Goal: Task Accomplishment & Management: Manage account settings

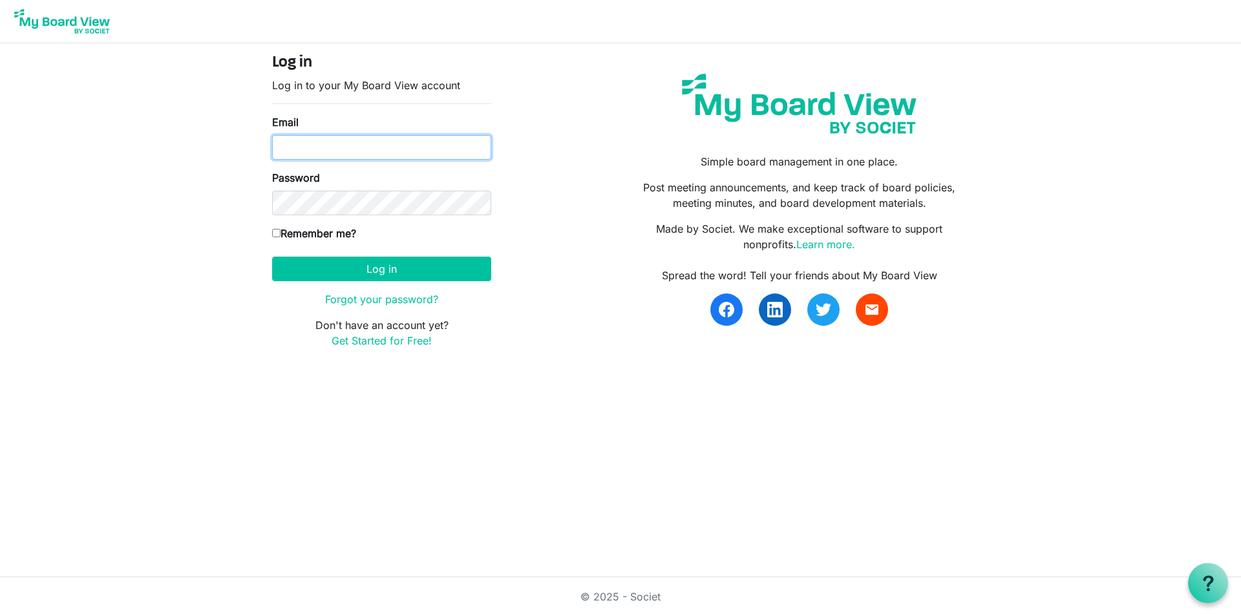
click at [282, 143] on input "Email" at bounding box center [381, 147] width 219 height 25
type input "[EMAIL_ADDRESS][DOMAIN_NAME]"
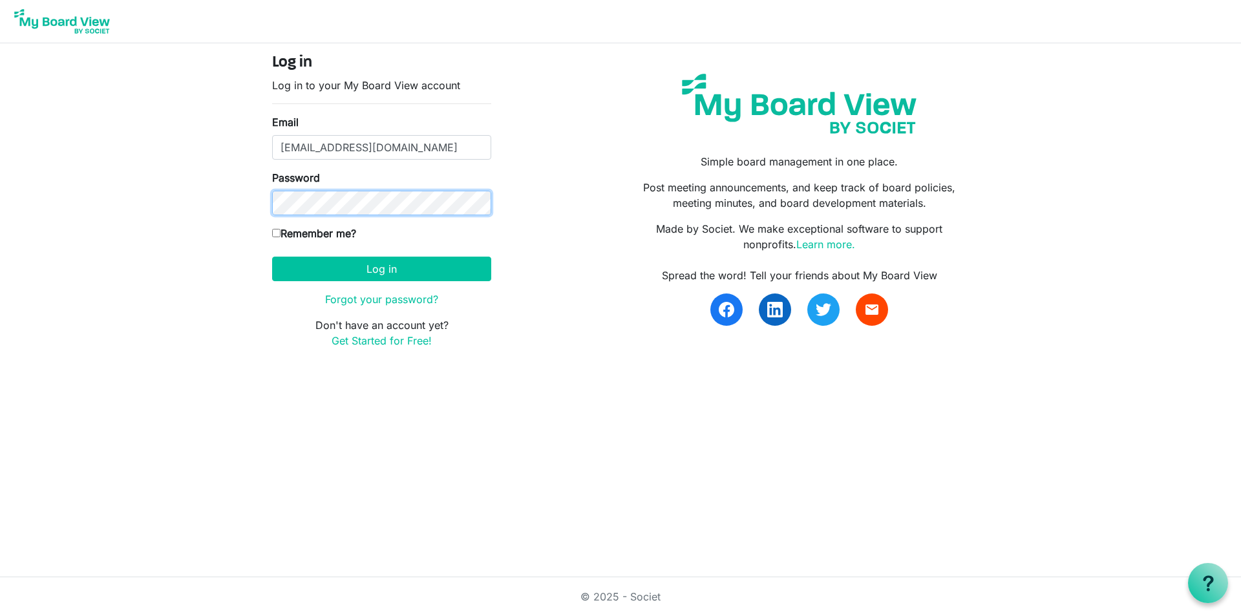
click at [338, 187] on div "Password" at bounding box center [381, 192] width 219 height 45
click at [272, 257] on button "Log in" at bounding box center [381, 269] width 219 height 25
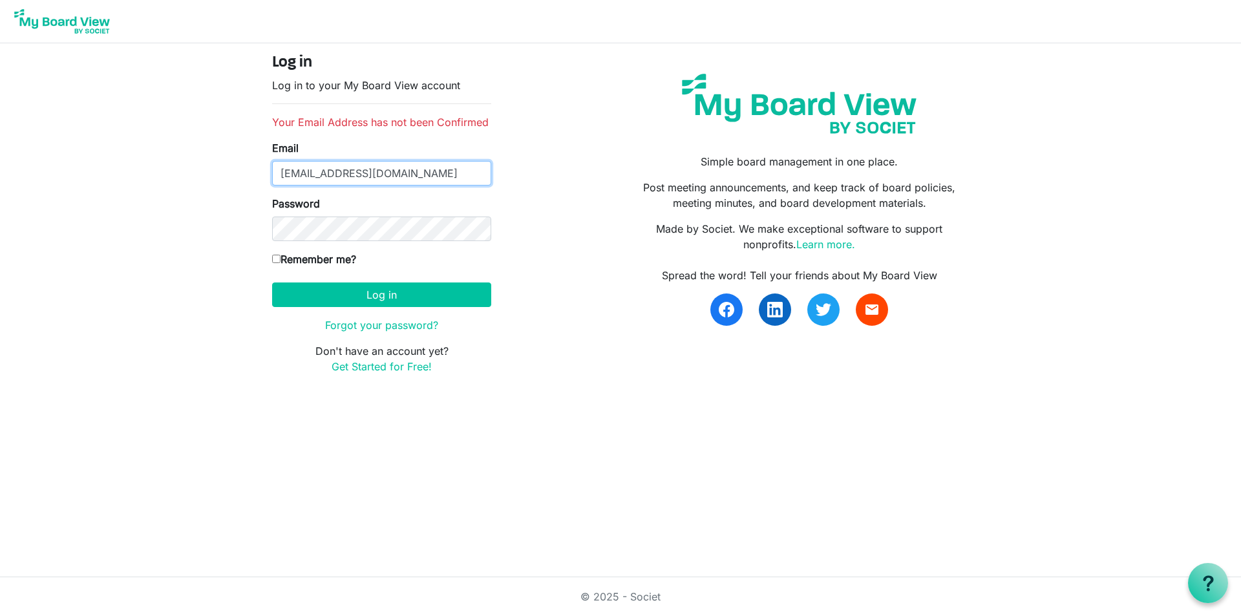
drag, startPoint x: 429, startPoint y: 174, endPoint x: 233, endPoint y: 196, distance: 197.0
click at [254, 178] on div "Log in Log in to your My Board View account Your Email Address has not been Con…" at bounding box center [620, 219] width 737 height 352
type input "rpgustafson@comcast.net"
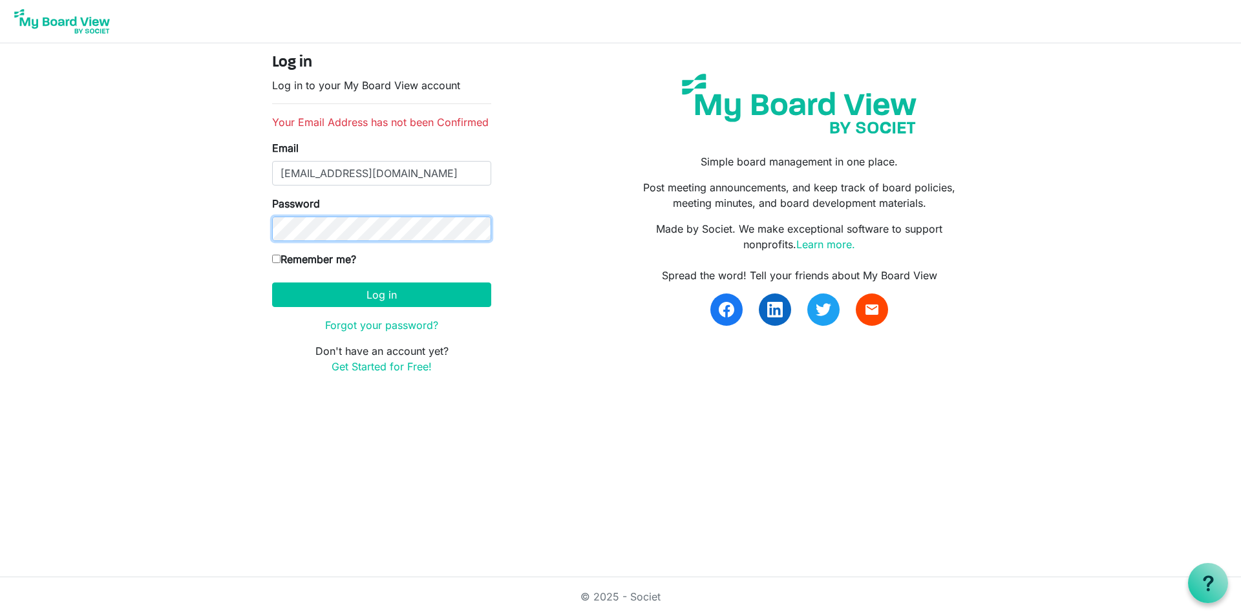
click at [272, 282] on button "Log in" at bounding box center [381, 294] width 219 height 25
click at [366, 364] on link "Get Started for Free!" at bounding box center [381, 366] width 100 height 13
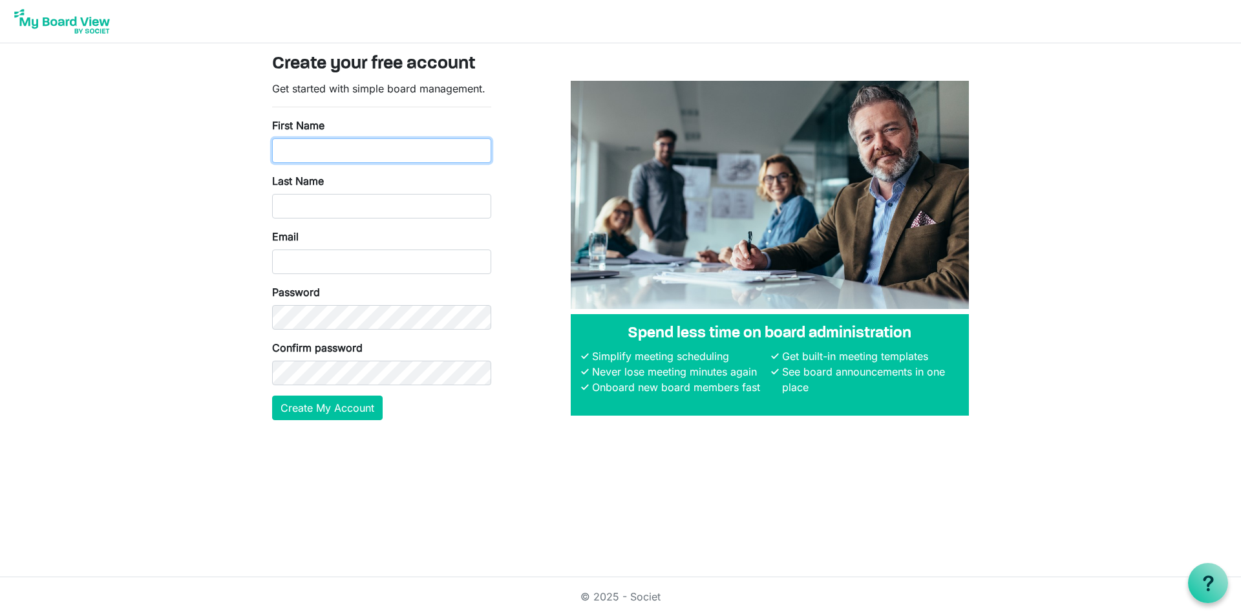
click at [283, 144] on input "First Name" at bounding box center [381, 150] width 219 height 25
type input "Paula"
type input "Gustafson"
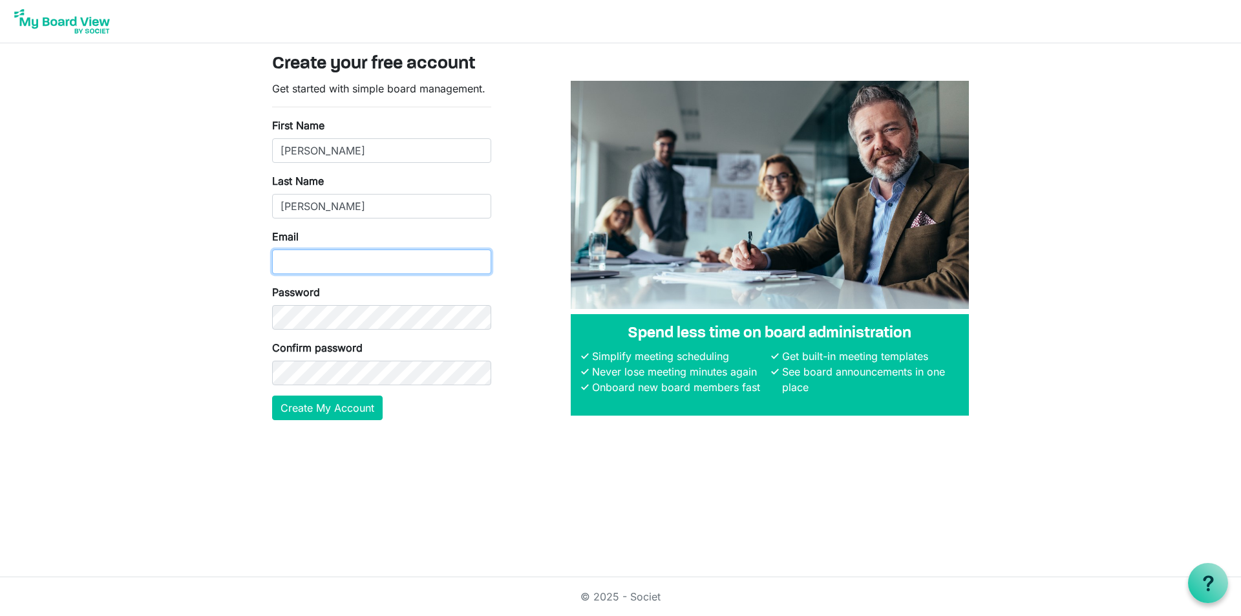
drag, startPoint x: 287, startPoint y: 261, endPoint x: 302, endPoint y: 256, distance: 15.7
click at [291, 258] on input "Email" at bounding box center [381, 261] width 219 height 25
type input "[EMAIL_ADDRESS][DOMAIN_NAME]"
click at [329, 408] on button "Create My Account" at bounding box center [327, 407] width 110 height 25
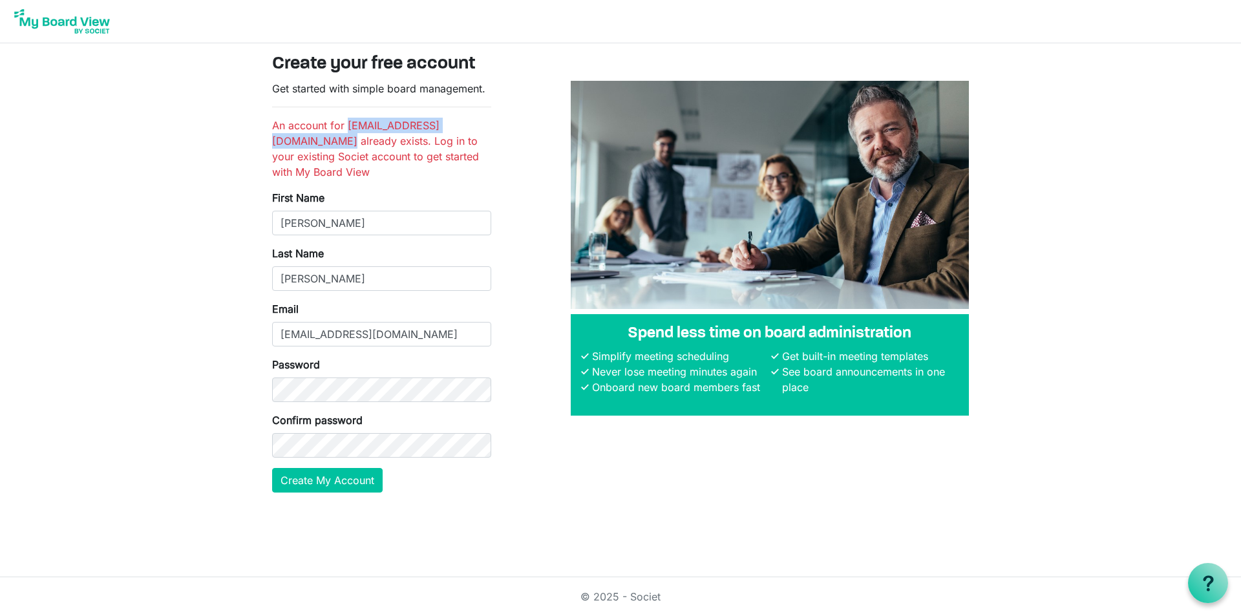
drag, startPoint x: 273, startPoint y: 141, endPoint x: 419, endPoint y: 139, distance: 146.7
click at [419, 139] on li "An account for pgustafson@majorhospital.org already exists. Log in to your exis…" at bounding box center [381, 149] width 219 height 62
copy li "[EMAIL_ADDRESS][DOMAIN_NAME]"
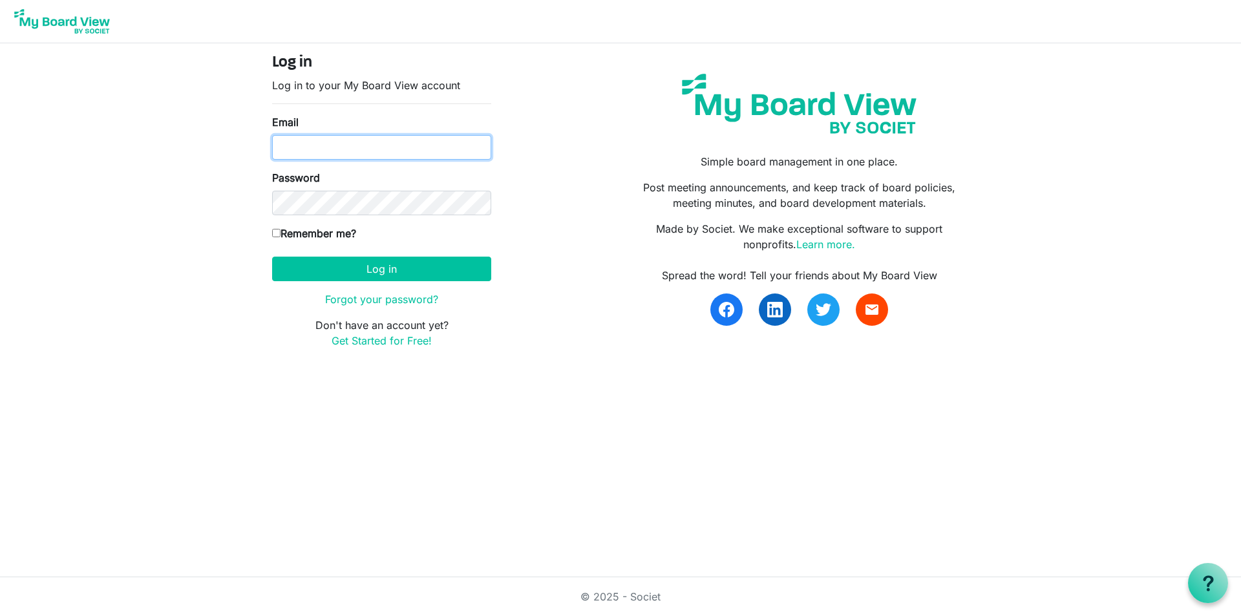
click at [278, 145] on input "Email" at bounding box center [381, 147] width 219 height 25
paste input "[EMAIL_ADDRESS][DOMAIN_NAME]"
type input "[EMAIL_ADDRESS][DOMAIN_NAME]"
click at [392, 297] on link "Forgot your password?" at bounding box center [381, 299] width 113 height 13
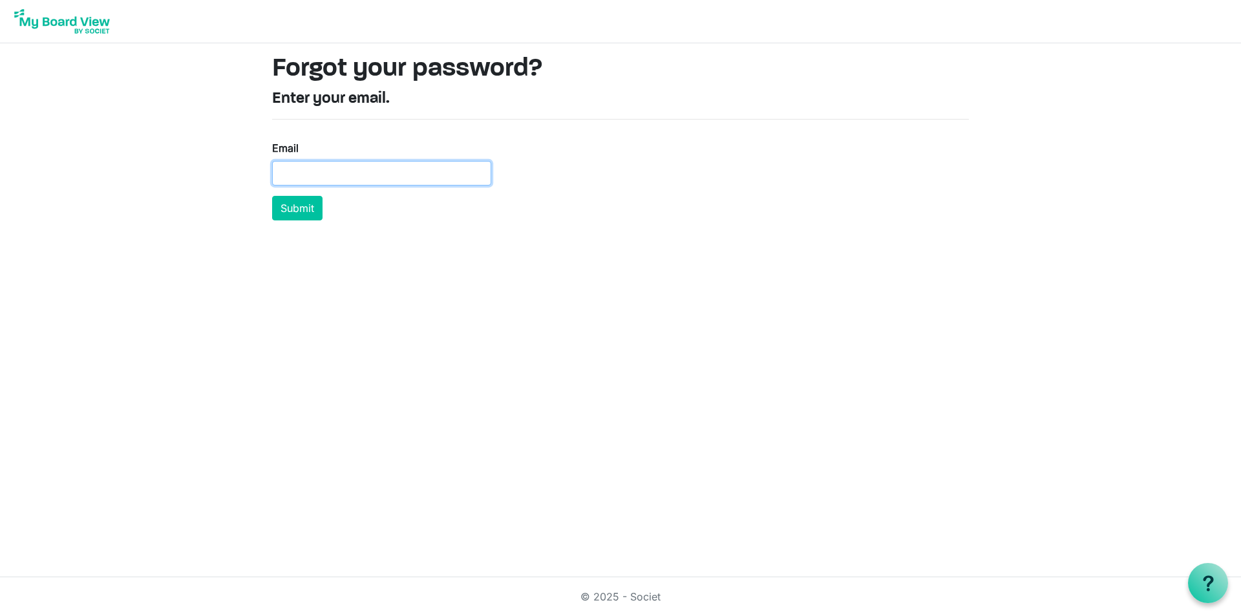
click at [275, 173] on input "Email" at bounding box center [381, 173] width 219 height 25
type input "[EMAIL_ADDRESS][DOMAIN_NAME]"
click at [299, 204] on button "Submit" at bounding box center [297, 208] width 50 height 25
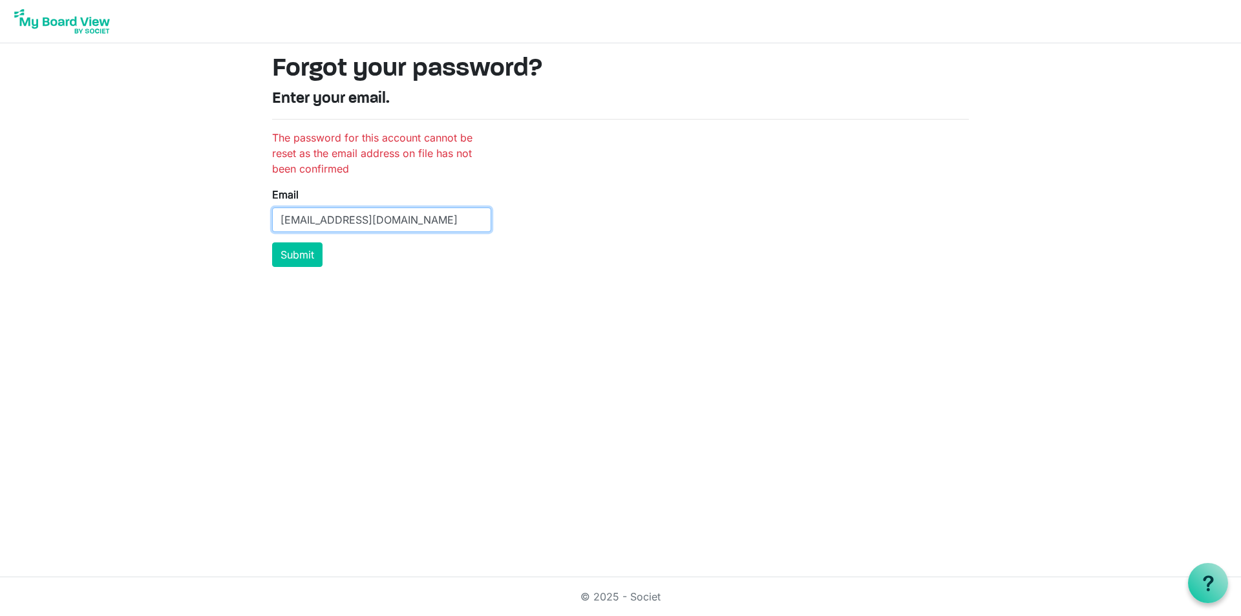
drag, startPoint x: 430, startPoint y: 221, endPoint x: 249, endPoint y: 228, distance: 181.1
click at [249, 228] on body "Forgot your password? Enter your email. The password for this account cannot be…" at bounding box center [620, 138] width 1241 height 277
paste input "[EMAIL_ADDRESS][DOMAIN_NAME]"
type input "[EMAIL_ADDRESS][DOMAIN_NAME]"
click at [272, 242] on button "Submit" at bounding box center [297, 254] width 50 height 25
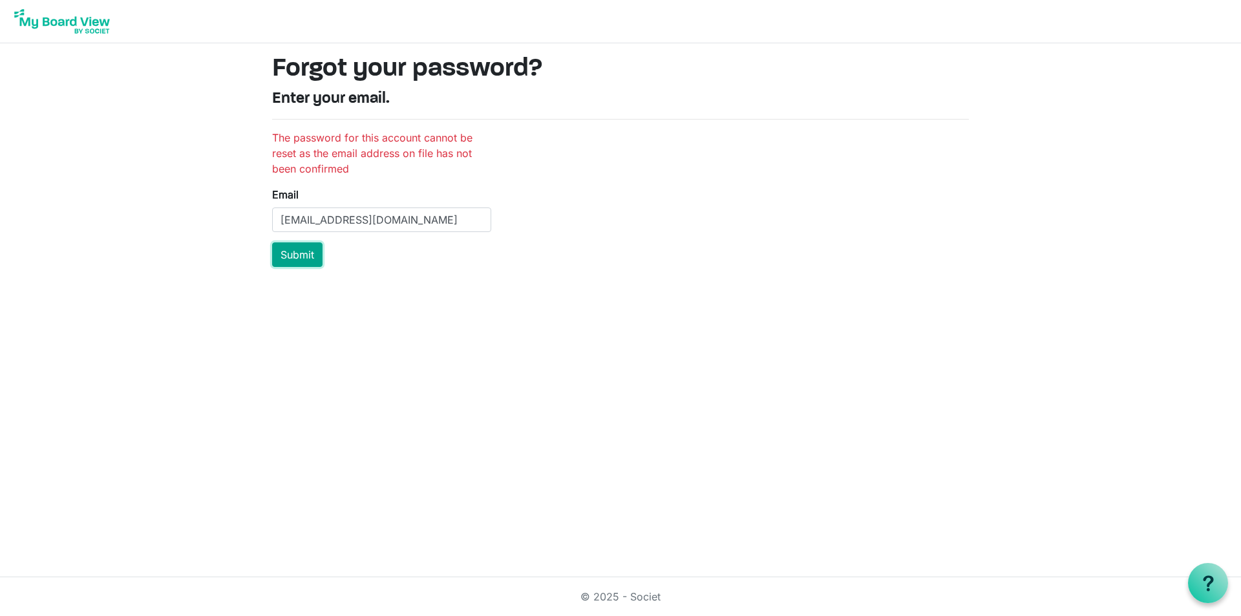
click at [300, 254] on button "Submit" at bounding box center [297, 254] width 50 height 25
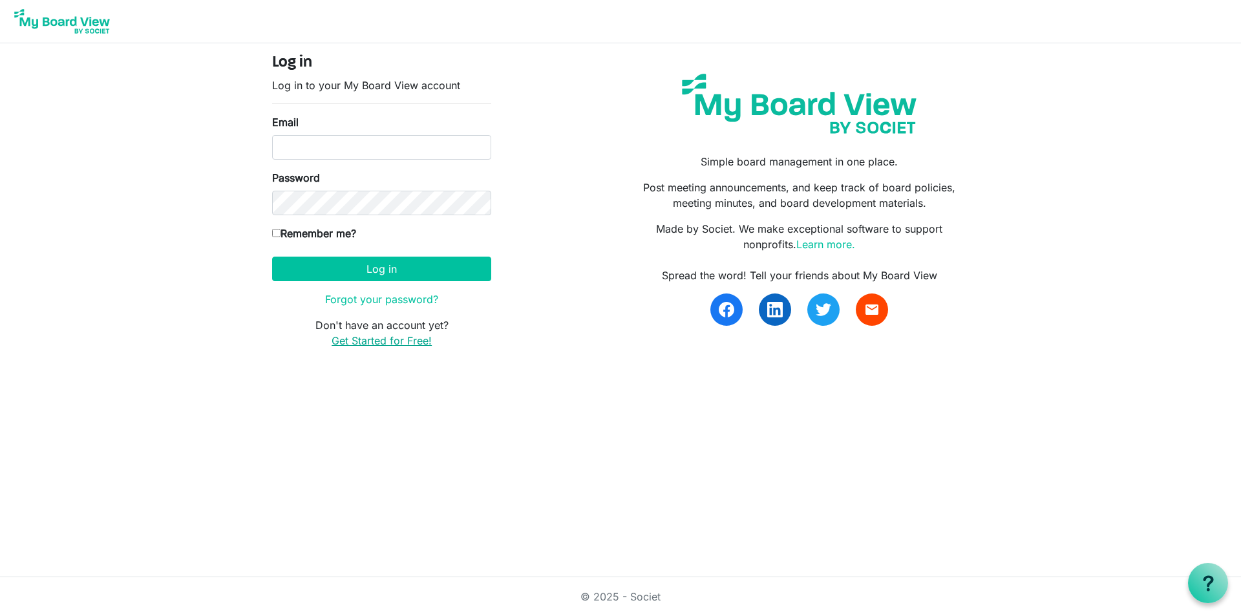
click at [384, 339] on link "Get Started for Free!" at bounding box center [381, 340] width 100 height 13
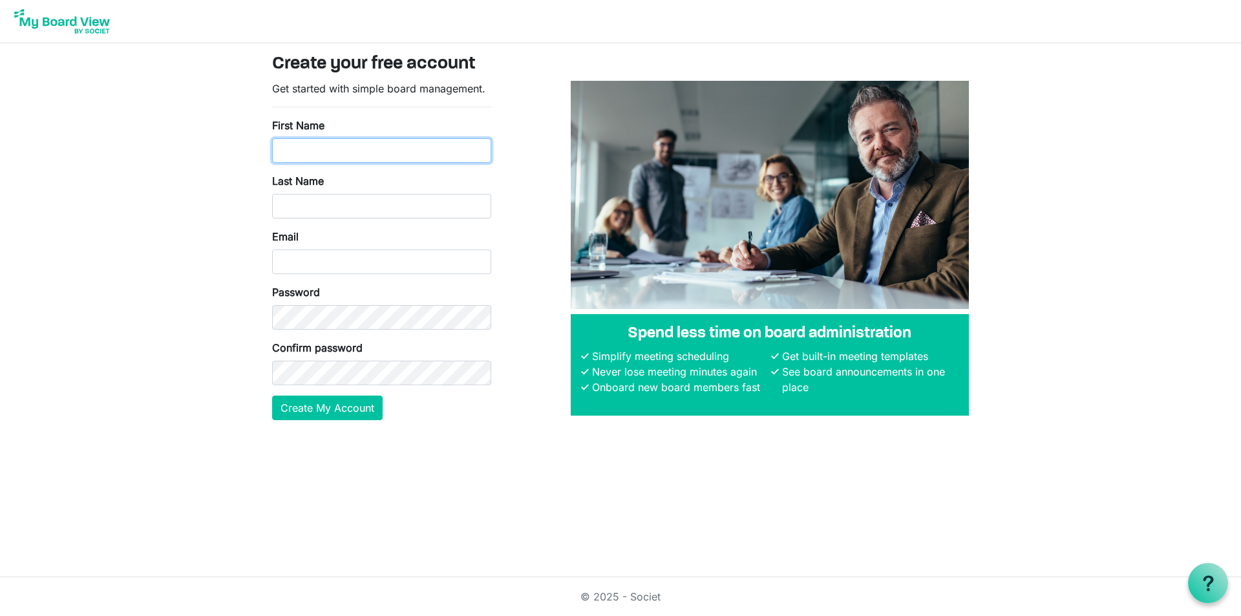
click at [279, 148] on input "First Name" at bounding box center [381, 150] width 219 height 25
type input "[PERSON_NAME]"
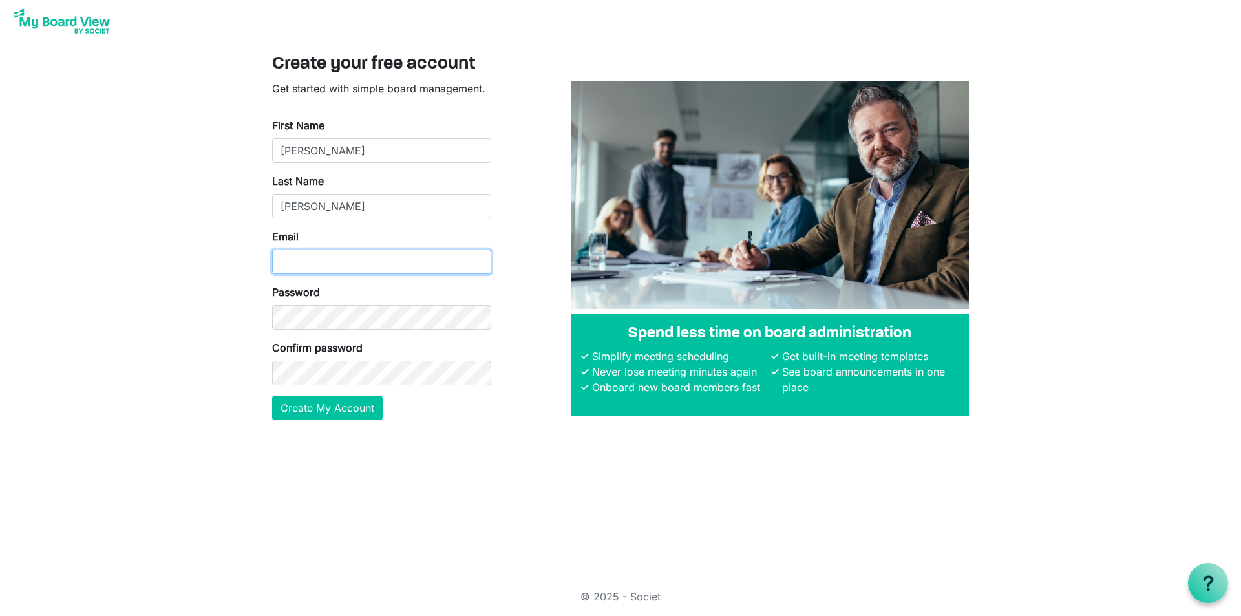
click at [279, 259] on input "Email" at bounding box center [381, 261] width 219 height 25
type input "rpgustafson@comcast.net"
click at [300, 406] on button "Create My Account" at bounding box center [327, 407] width 110 height 25
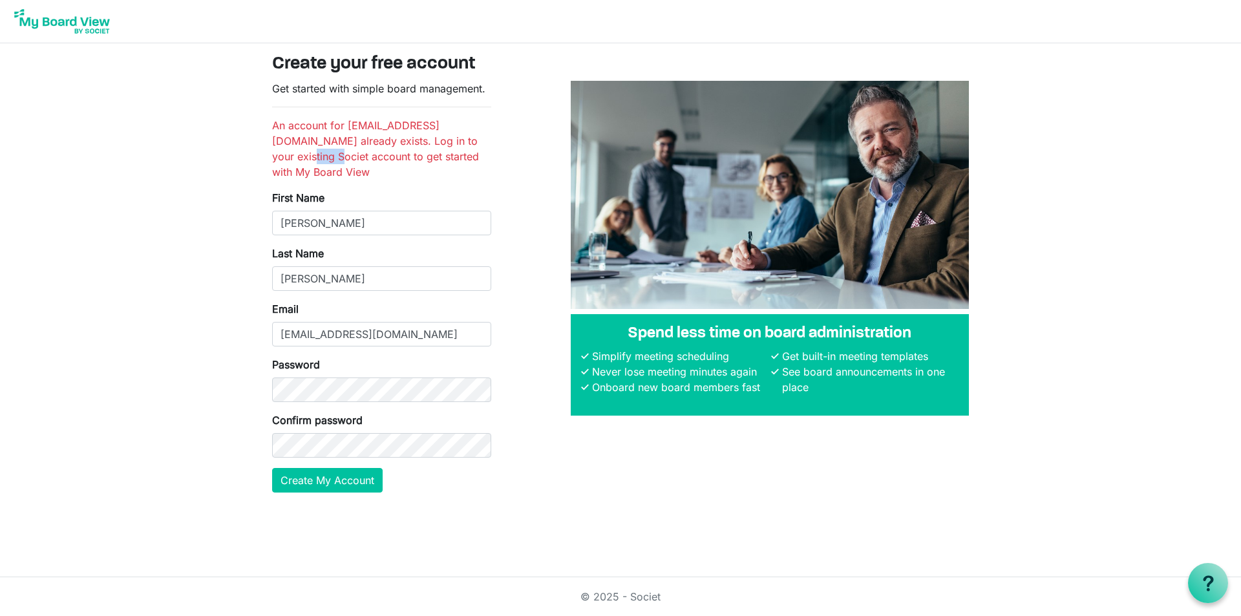
drag, startPoint x: 456, startPoint y: 140, endPoint x: 487, endPoint y: 142, distance: 31.7
click at [487, 142] on li "An account for rpgustafson@comcast.net already exists. Log in to your existing …" at bounding box center [381, 149] width 219 height 62
copy li "Societ"
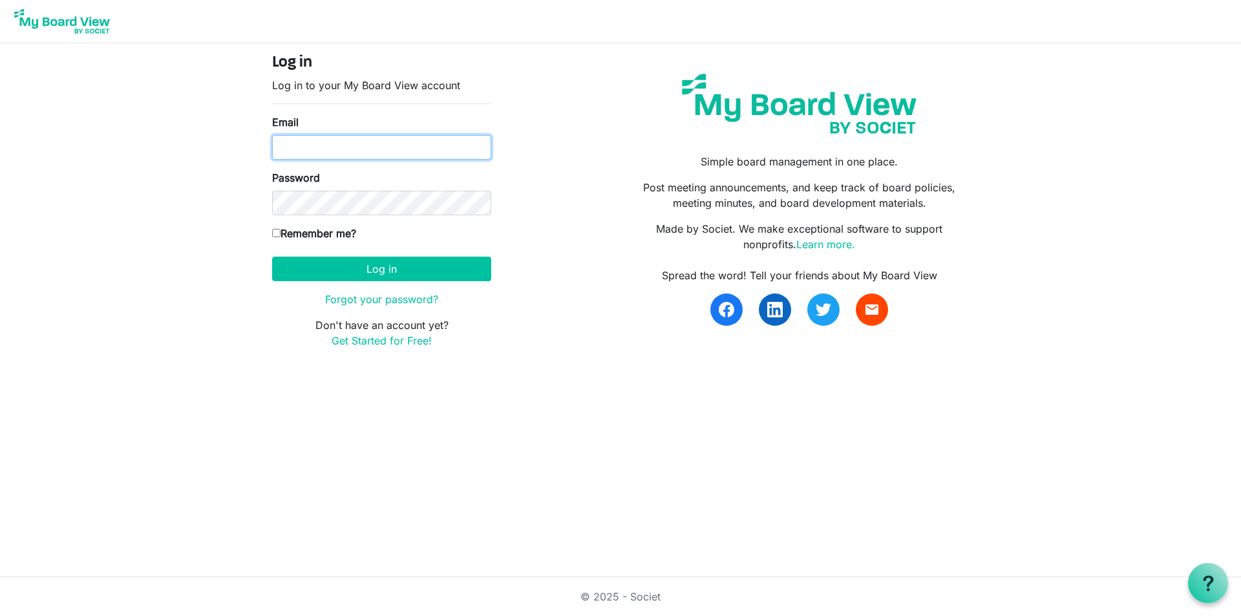
click at [275, 147] on input "Email" at bounding box center [381, 147] width 219 height 25
type input "[EMAIL_ADDRESS][DOMAIN_NAME]"
click at [358, 299] on link "Forgot your password?" at bounding box center [381, 299] width 113 height 13
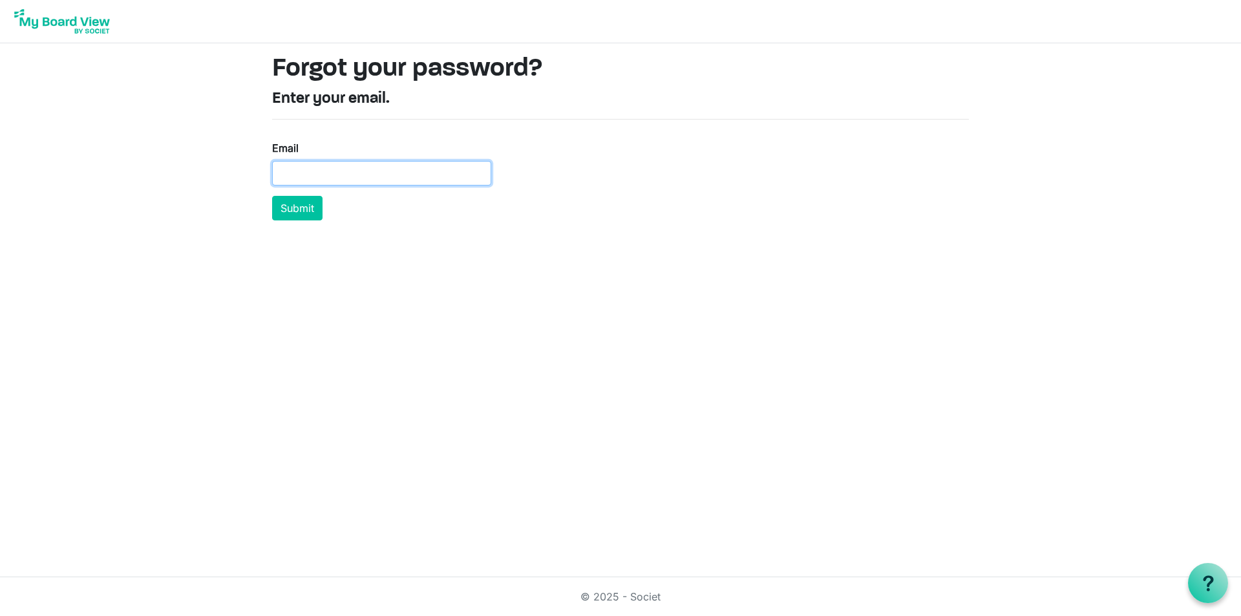
click at [277, 173] on input "Email" at bounding box center [381, 173] width 219 height 25
type input "[EMAIL_ADDRESS][DOMAIN_NAME]"
click at [299, 211] on button "Submit" at bounding box center [297, 208] width 50 height 25
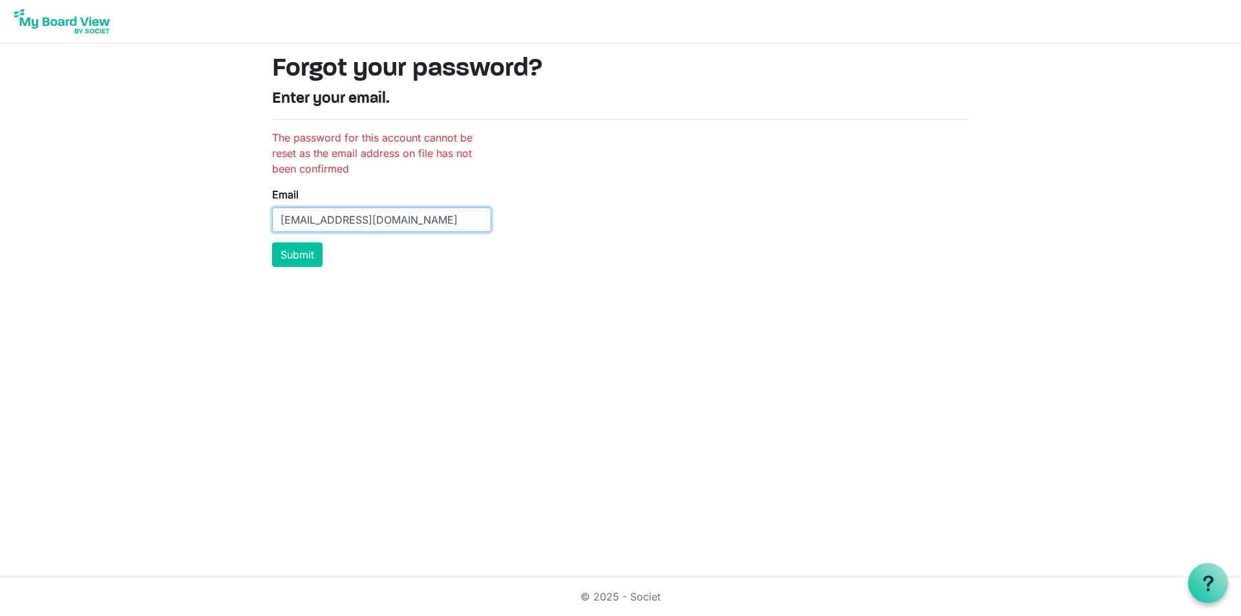
drag, startPoint x: 432, startPoint y: 220, endPoint x: 58, endPoint y: 304, distance: 383.5
click at [235, 218] on body "Forgot your password? Enter your email. The password for this account cannot be…" at bounding box center [620, 138] width 1241 height 277
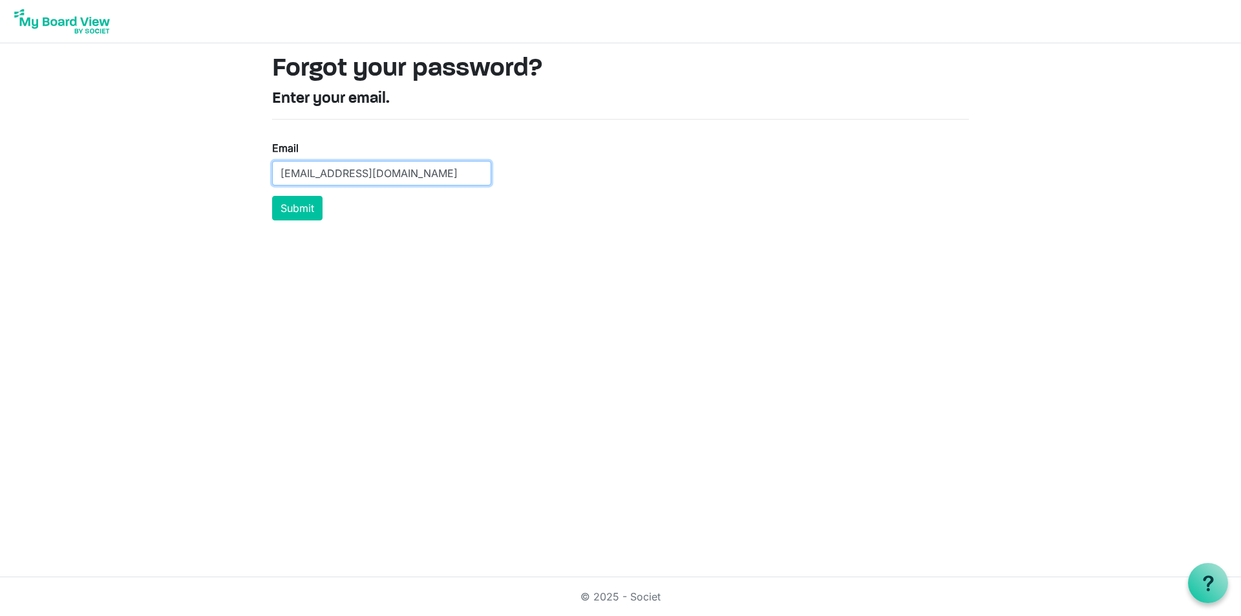
click at [273, 173] on input "[EMAIL_ADDRESS][DOMAIN_NAME]" at bounding box center [381, 173] width 219 height 25
click at [287, 207] on button "Submit" at bounding box center [297, 208] width 50 height 25
